Goal: Transaction & Acquisition: Purchase product/service

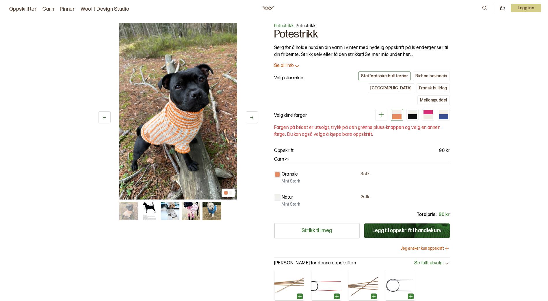
click at [253, 118] on icon at bounding box center [251, 117] width 4 height 4
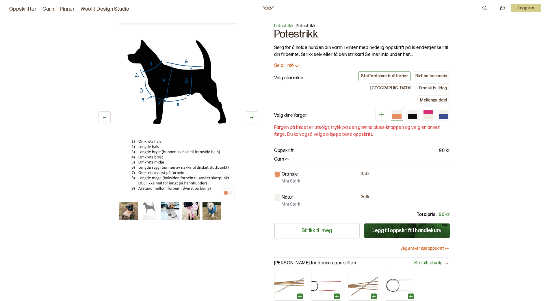
click at [253, 118] on icon at bounding box center [251, 117] width 4 height 4
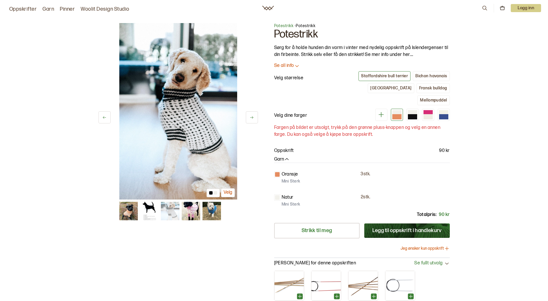
click at [253, 118] on icon at bounding box center [251, 117] width 4 height 4
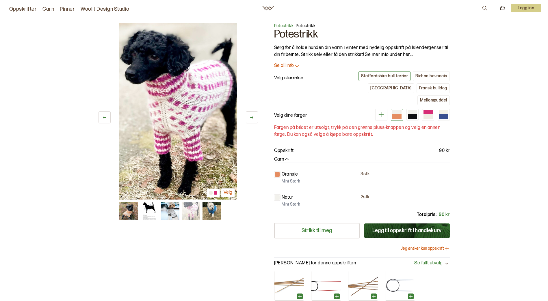
click at [253, 118] on icon at bounding box center [251, 117] width 4 height 4
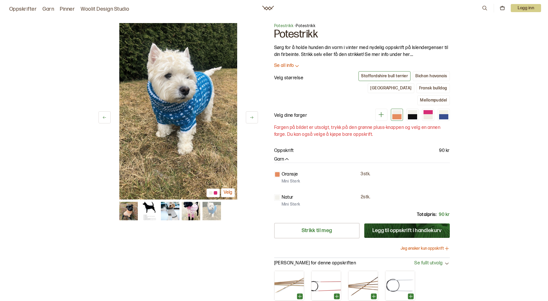
click at [253, 118] on icon at bounding box center [251, 117] width 4 height 4
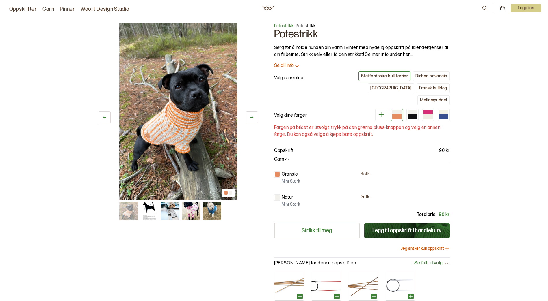
click at [253, 118] on icon at bounding box center [251, 117] width 4 height 4
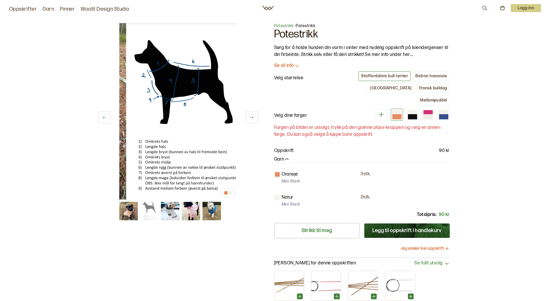
click at [253, 118] on icon at bounding box center [251, 117] width 4 height 4
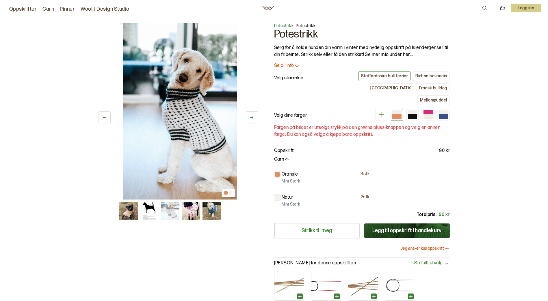
click at [253, 118] on icon at bounding box center [251, 117] width 4 height 4
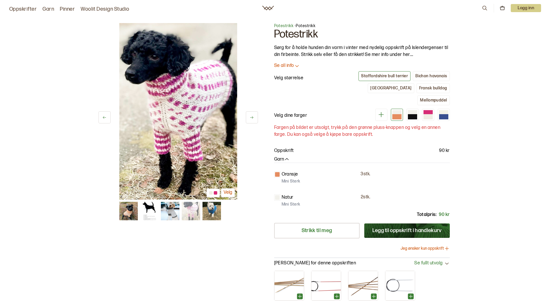
click at [250, 118] on icon at bounding box center [251, 117] width 4 height 4
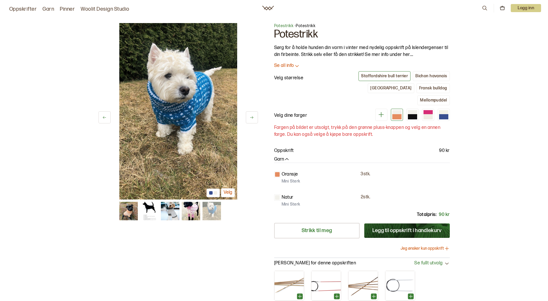
click at [250, 118] on icon at bounding box center [251, 117] width 4 height 4
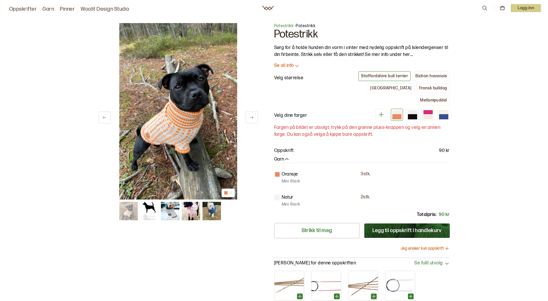
click at [250, 118] on icon at bounding box center [251, 117] width 4 height 4
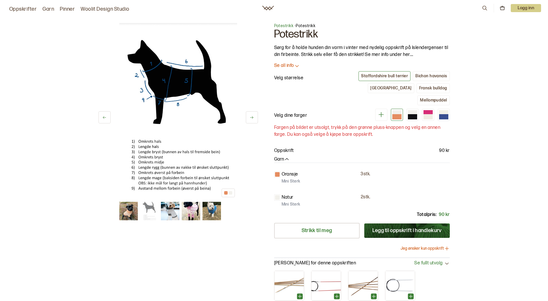
click at [250, 118] on icon at bounding box center [251, 117] width 4 height 4
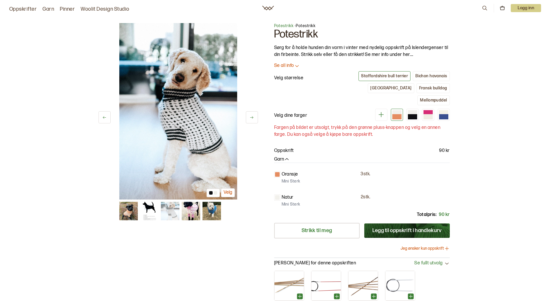
click at [250, 118] on icon at bounding box center [251, 117] width 4 height 4
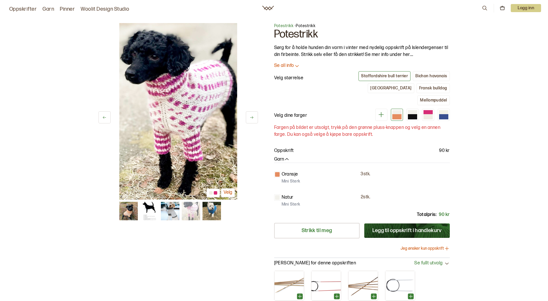
click at [250, 118] on icon at bounding box center [251, 117] width 4 height 4
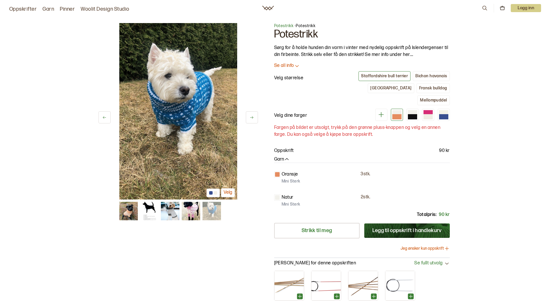
click at [250, 118] on icon at bounding box center [251, 117] width 4 height 4
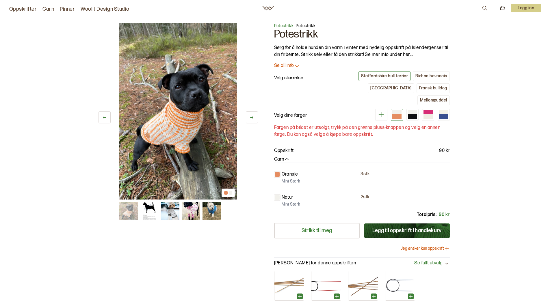
click at [246, 116] on button at bounding box center [252, 117] width 12 height 12
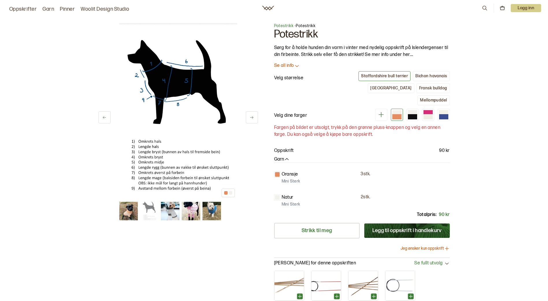
click at [246, 116] on button at bounding box center [252, 117] width 12 height 12
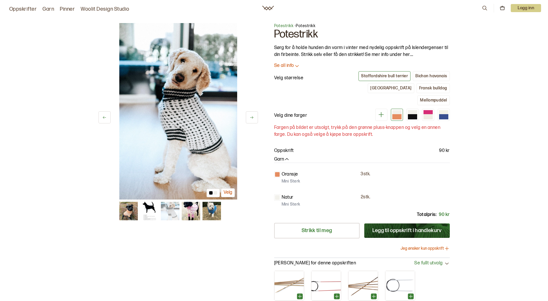
click at [246, 116] on button at bounding box center [252, 117] width 12 height 12
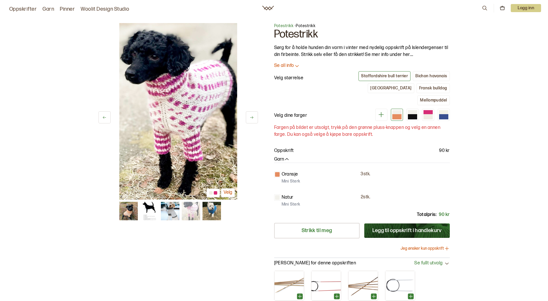
click at [246, 116] on button at bounding box center [252, 117] width 12 height 12
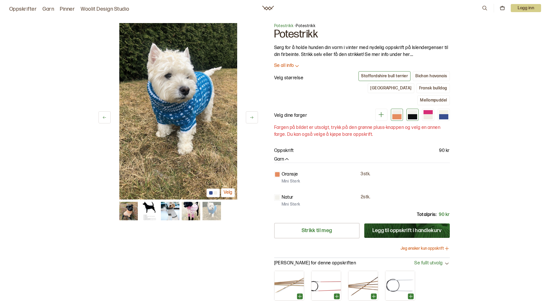
click at [409, 114] on div at bounding box center [412, 116] width 9 height 5
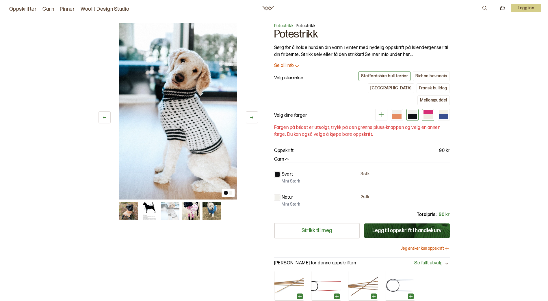
click at [426, 114] on div at bounding box center [427, 116] width 9 height 5
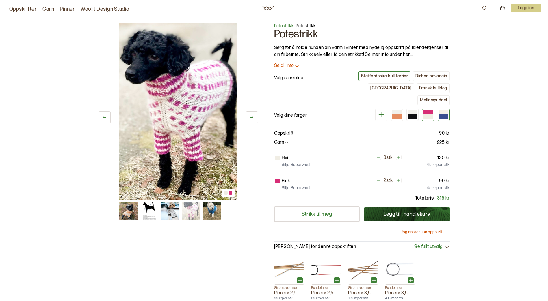
click at [444, 114] on div at bounding box center [443, 116] width 9 height 5
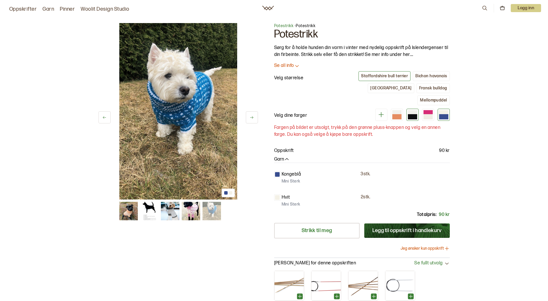
click at [413, 114] on div at bounding box center [412, 116] width 9 height 5
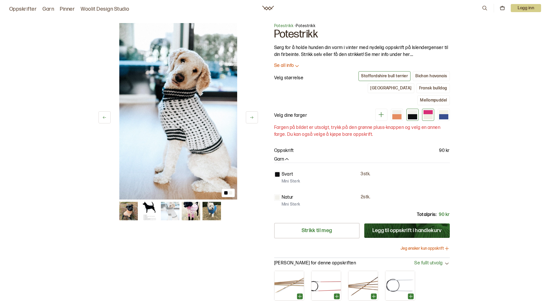
click at [425, 110] on div at bounding box center [427, 112] width 9 height 4
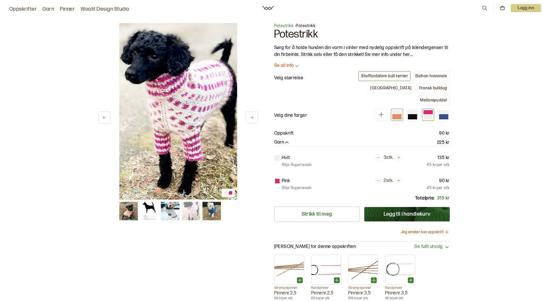
click at [395, 110] on div at bounding box center [396, 112] width 9 height 4
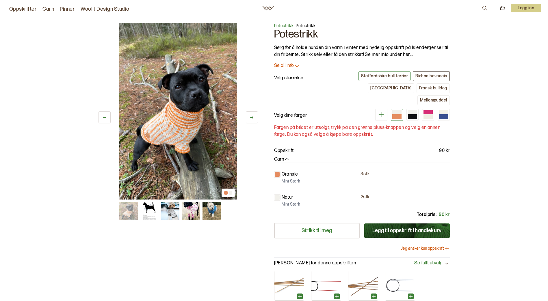
click at [430, 74] on div "Bichon havanais" at bounding box center [430, 76] width 31 height 5
click at [251, 118] on icon at bounding box center [251, 117] width 4 height 4
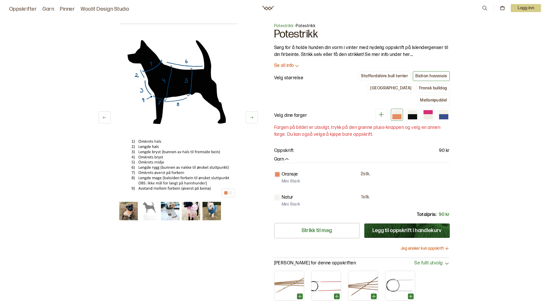
click at [251, 118] on icon at bounding box center [251, 117] width 4 height 4
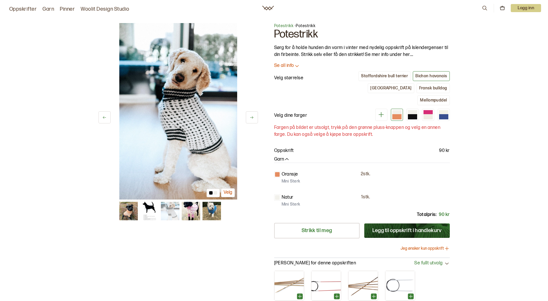
click at [251, 118] on icon at bounding box center [251, 117] width 4 height 4
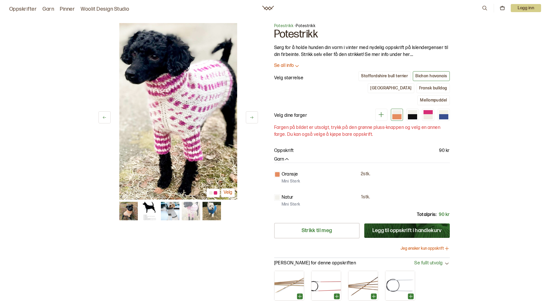
click at [251, 118] on icon at bounding box center [251, 117] width 4 height 4
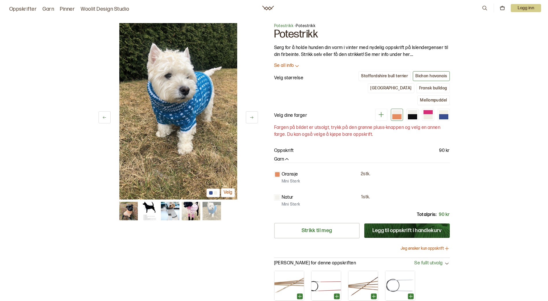
click at [251, 118] on icon at bounding box center [251, 117] width 4 height 4
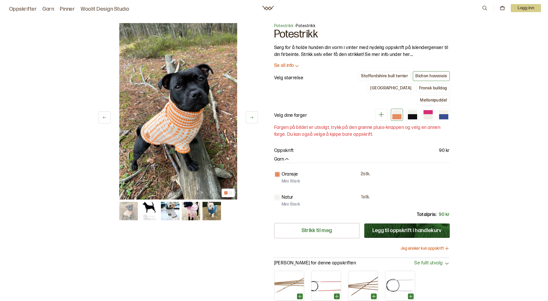
click at [251, 118] on icon at bounding box center [251, 117] width 4 height 4
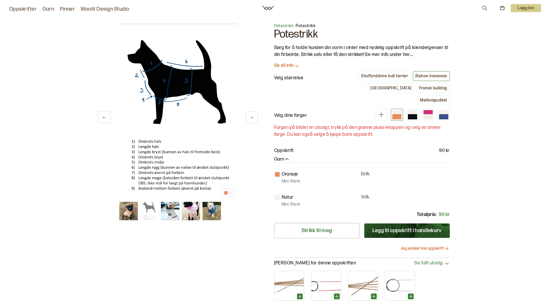
click at [251, 118] on icon at bounding box center [251, 117] width 4 height 4
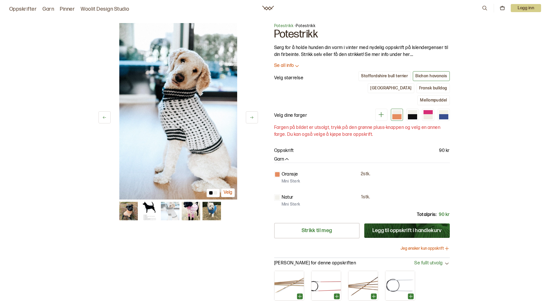
click at [251, 118] on icon at bounding box center [251, 117] width 4 height 4
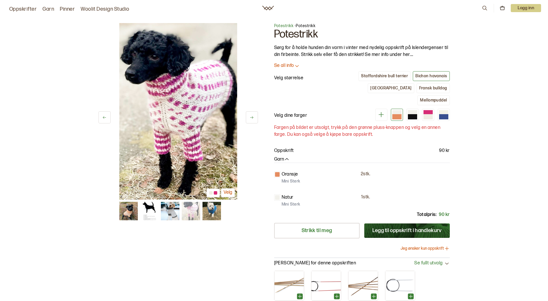
click at [251, 118] on icon at bounding box center [251, 117] width 4 height 4
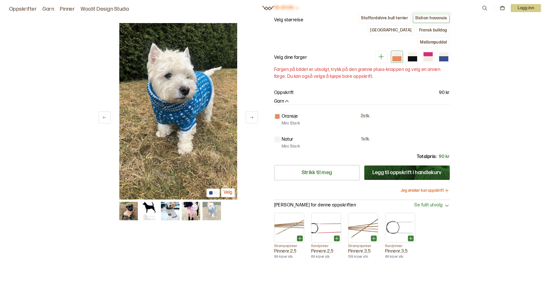
scroll to position [58, 0]
click at [391, 166] on button "Legg til oppskrift i handlekurv" at bounding box center [406, 173] width 85 height 14
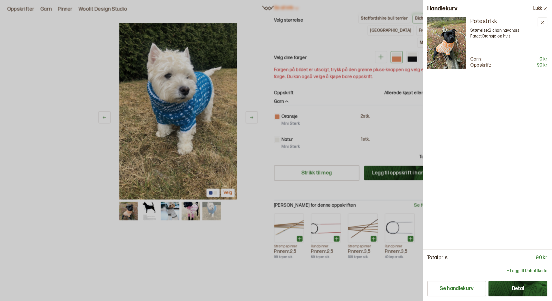
click at [384, 137] on div at bounding box center [276, 150] width 552 height 301
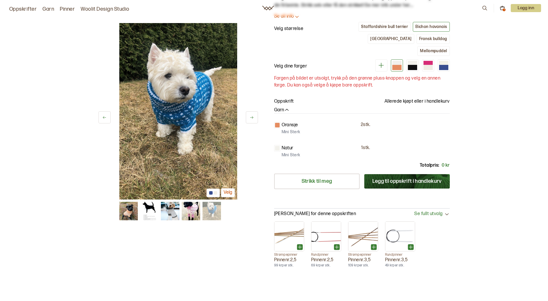
scroll to position [0, 0]
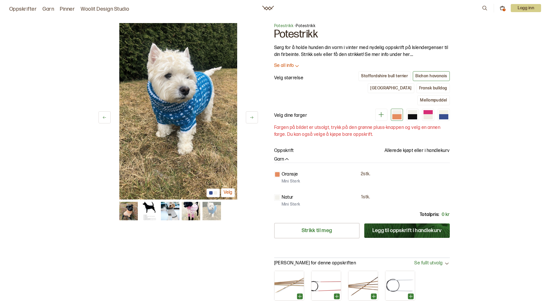
click at [49, 7] on link "Garn" at bounding box center [48, 9] width 12 height 8
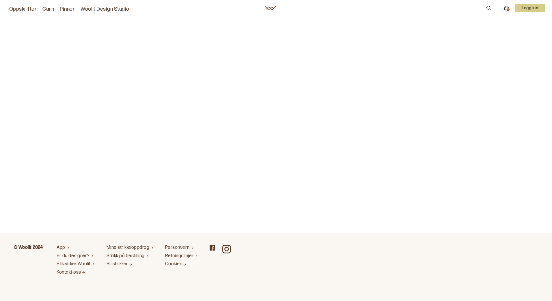
click at [25, 8] on link "Oppskrifter" at bounding box center [22, 9] width 27 height 8
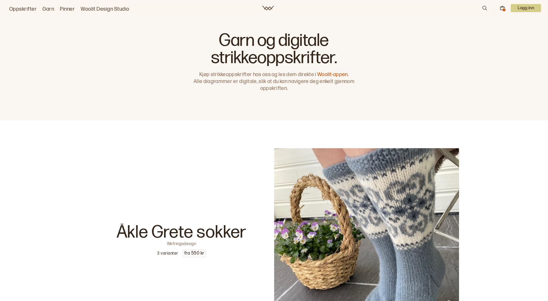
click at [23, 8] on link "Oppskrifter" at bounding box center [22, 9] width 27 height 8
click at [21, 10] on link "Oppskrifter" at bounding box center [22, 9] width 27 height 8
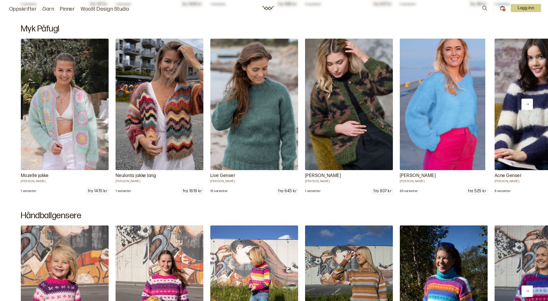
scroll to position [3579, 0]
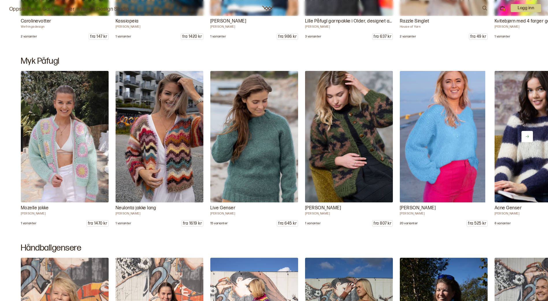
click at [526, 135] on icon at bounding box center [527, 137] width 4 height 4
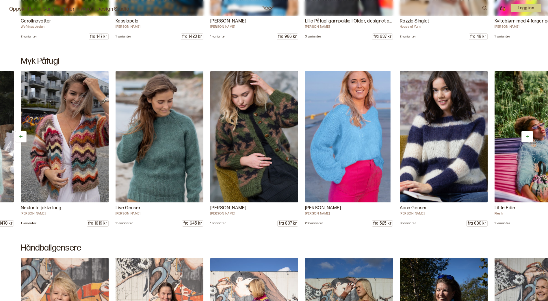
click at [526, 135] on icon at bounding box center [527, 137] width 4 height 4
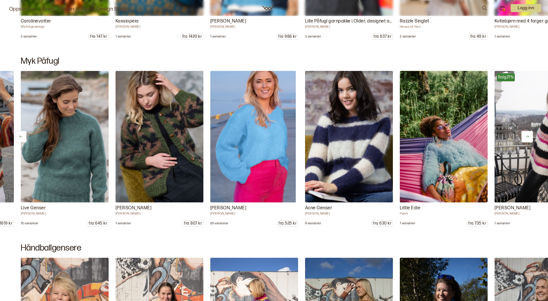
click at [526, 135] on icon at bounding box center [527, 137] width 4 height 4
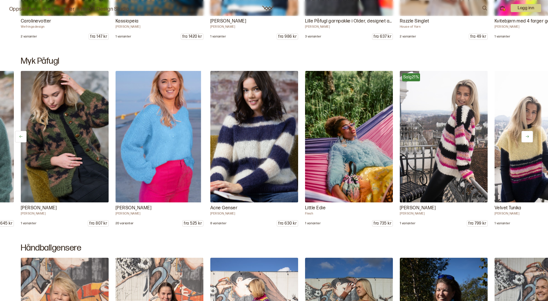
click at [526, 135] on icon at bounding box center [527, 137] width 4 height 4
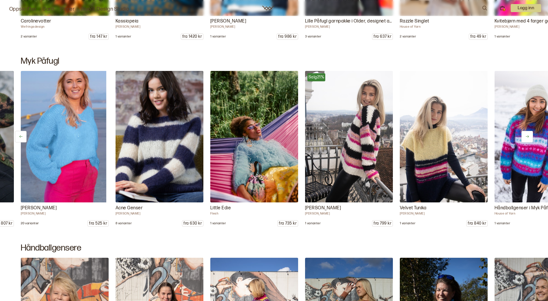
click at [526, 135] on icon at bounding box center [527, 137] width 4 height 4
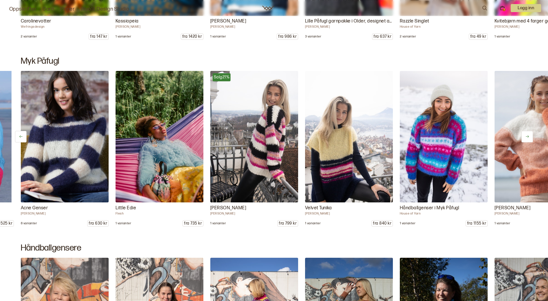
click at [526, 135] on icon at bounding box center [527, 137] width 4 height 4
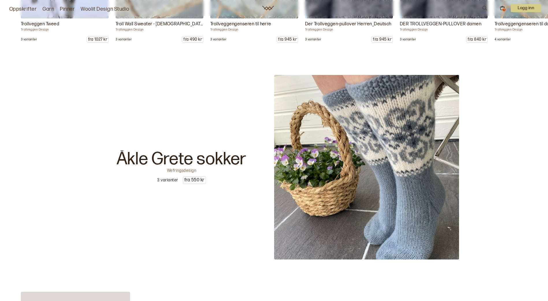
scroll to position [6177, 0]
